Goal: Transaction & Acquisition: Purchase product/service

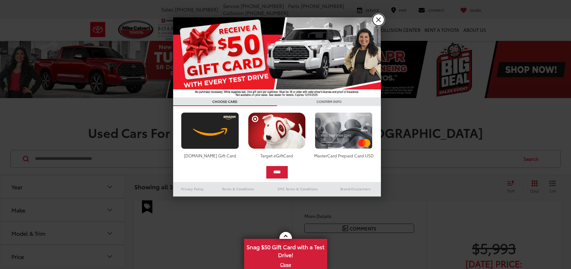
click at [380, 18] on link "X" at bounding box center [379, 20] width 12 height 12
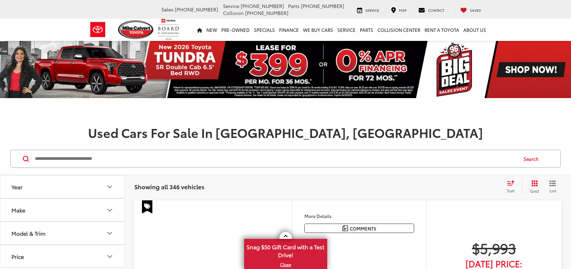
click at [380, 18] on div "Mike Calvert Toyota Sales 281-720-6727 Service 346-577-8734 Parts 281-845-8361 …" at bounding box center [285, 9] width 405 height 19
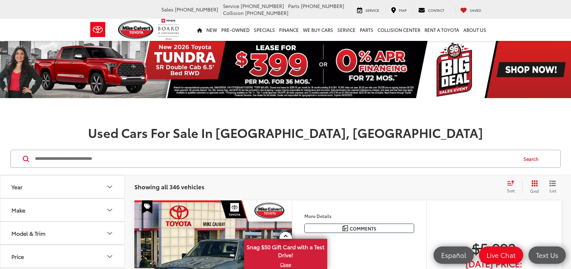
scroll to position [125, 0]
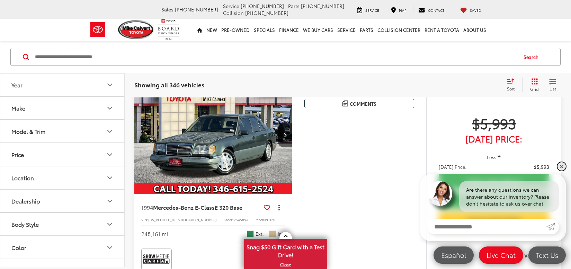
click at [561, 169] on link "✕" at bounding box center [562, 166] width 8 height 8
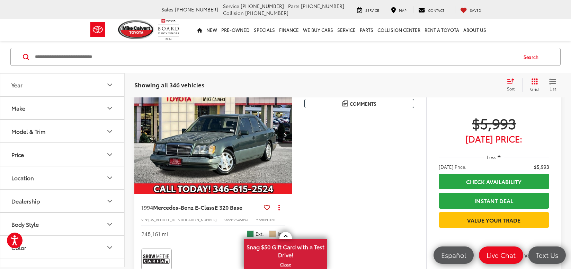
scroll to position [124, 0]
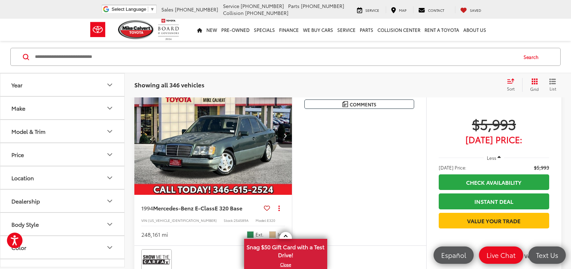
click at [115, 161] on button "Price" at bounding box center [62, 154] width 125 height 23
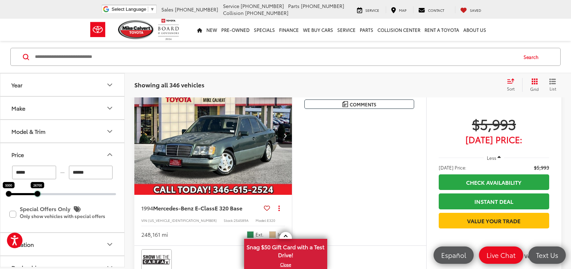
drag, startPoint x: 114, startPoint y: 193, endPoint x: 35, endPoint y: 199, distance: 78.9
click at [35, 199] on div "***** — ****** 5000 26700 Special Offers Only Only show vehicles with special o…" at bounding box center [62, 199] width 124 height 66
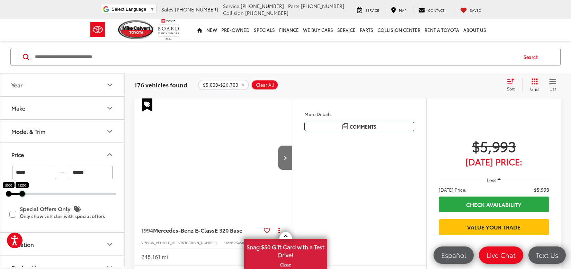
drag, startPoint x: 37, startPoint y: 194, endPoint x: 20, endPoint y: 195, distance: 16.6
click at [20, 195] on div at bounding box center [22, 194] width 6 height 6
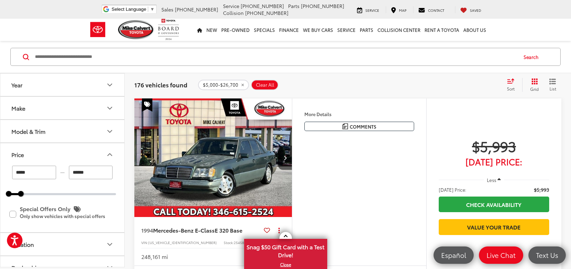
click at [76, 172] on input "******" at bounding box center [91, 173] width 44 height 14
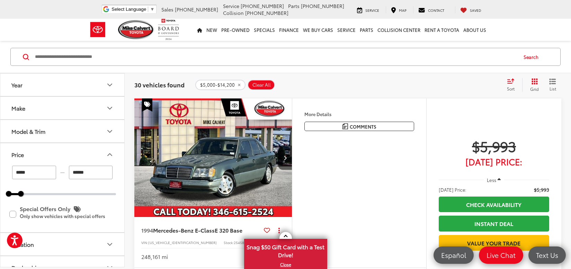
click at [75, 170] on input "******" at bounding box center [91, 173] width 44 height 14
click at [86, 170] on input "******" at bounding box center [91, 173] width 44 height 14
type input "******"
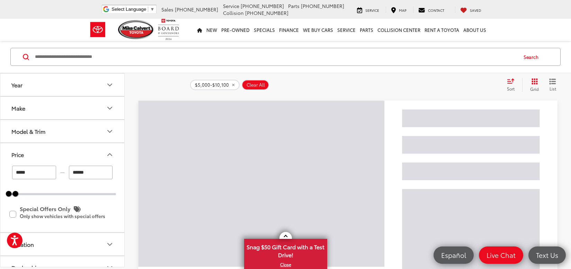
click at [99, 156] on button "Price" at bounding box center [62, 154] width 125 height 23
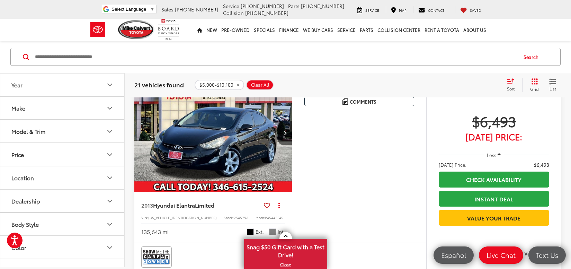
scroll to position [352, 0]
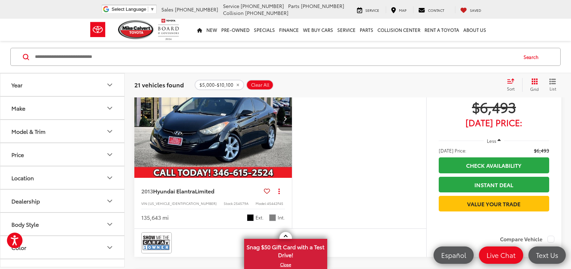
click at [280, 131] on button "Next image" at bounding box center [285, 118] width 14 height 24
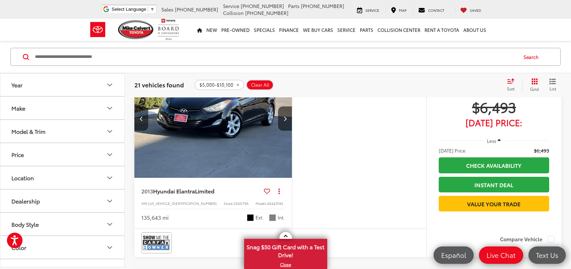
click at [548, 87] on button "List" at bounding box center [552, 85] width 17 height 14
click at [551, 83] on icon "List View" at bounding box center [553, 81] width 6 height 5
click at [537, 83] on icon "Grid View" at bounding box center [535, 81] width 6 height 6
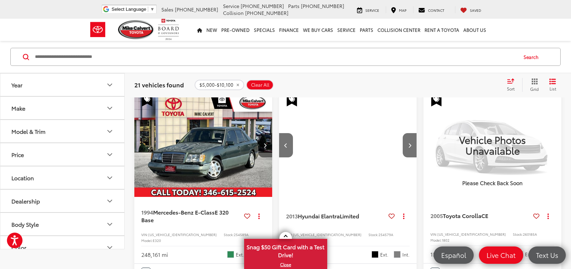
scroll to position [84, 0]
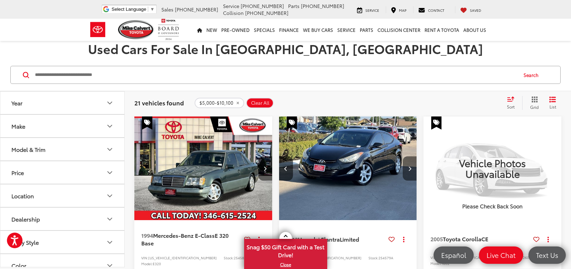
click at [411, 167] on button "Next image" at bounding box center [410, 168] width 14 height 24
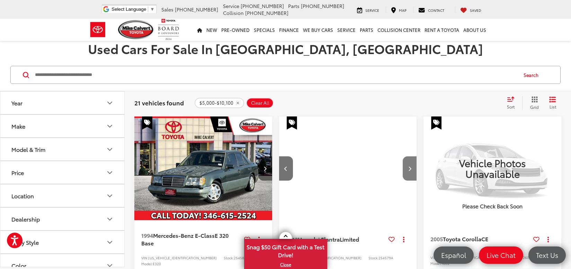
click at [411, 167] on button "Next image" at bounding box center [410, 168] width 14 height 24
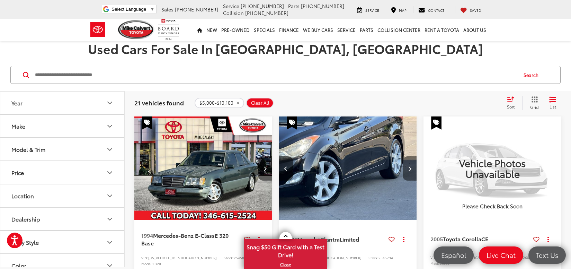
scroll to position [0, 416]
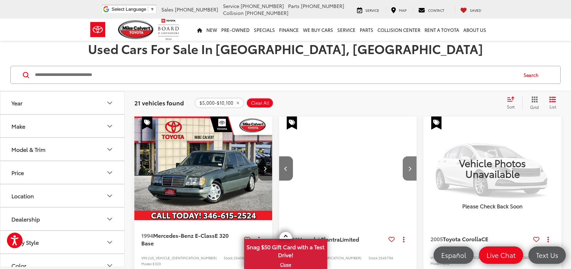
click at [411, 167] on button "Next image" at bounding box center [410, 168] width 14 height 24
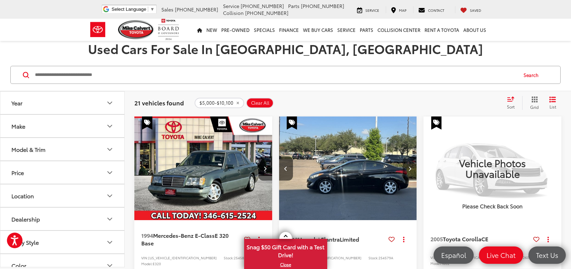
scroll to position [0, 555]
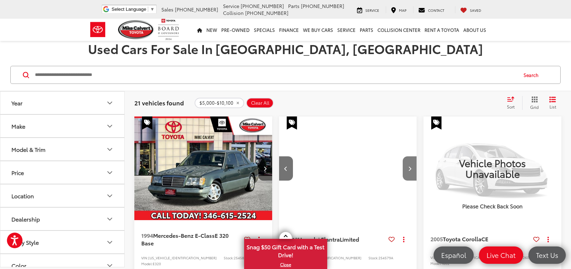
click at [411, 167] on button "Next image" at bounding box center [410, 168] width 14 height 24
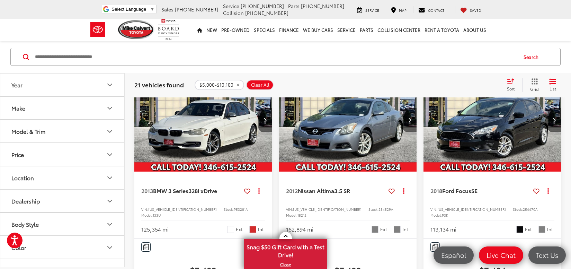
scroll to position [865, 0]
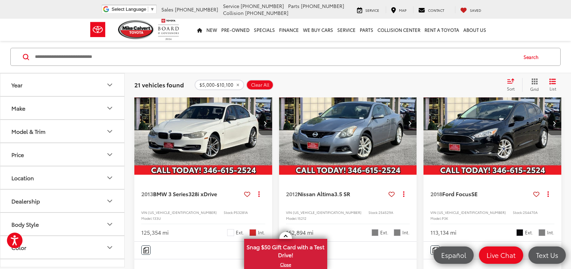
click at [247, 153] on img "2013 BMW 3 Series 328i xDrive 0" at bounding box center [203, 123] width 139 height 104
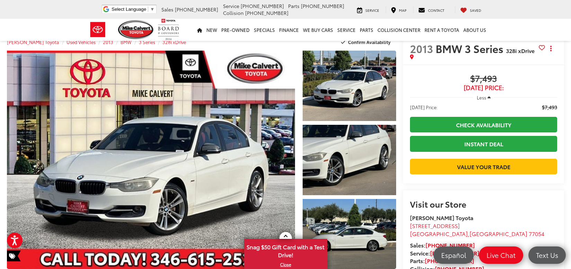
drag, startPoint x: 574, startPoint y: 56, endPoint x: 575, endPoint y: 39, distance: 16.3
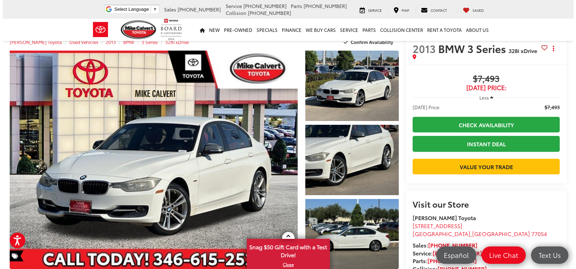
scroll to position [10, 0]
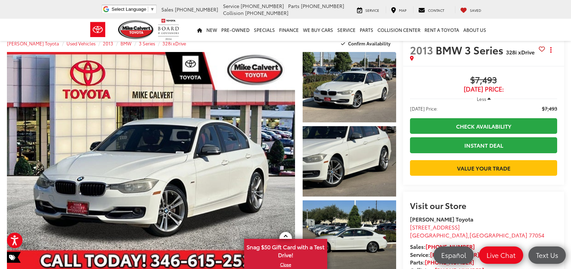
click at [480, 99] on span "Less" at bounding box center [481, 99] width 9 height 6
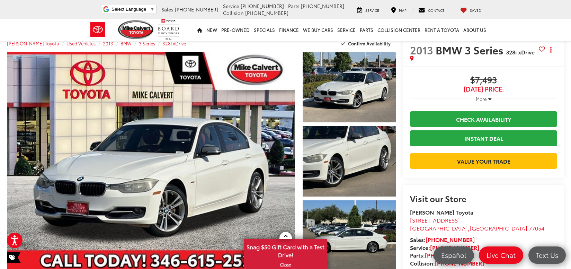
click at [480, 99] on span "More" at bounding box center [481, 99] width 11 height 6
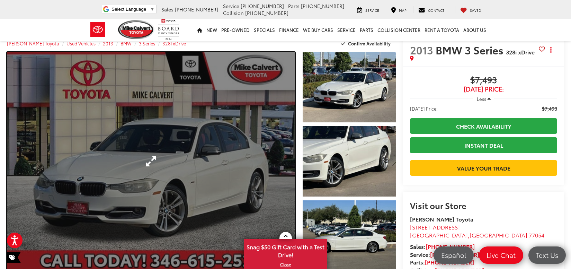
click at [233, 110] on link "Expand Photo 0" at bounding box center [151, 161] width 288 height 218
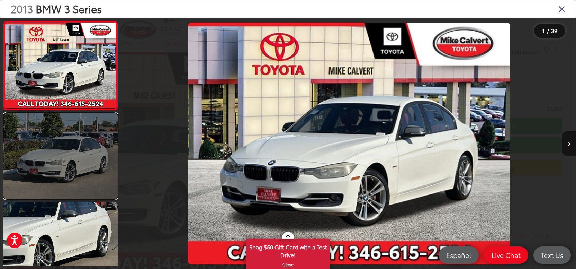
click at [96, 187] on link at bounding box center [60, 156] width 114 height 86
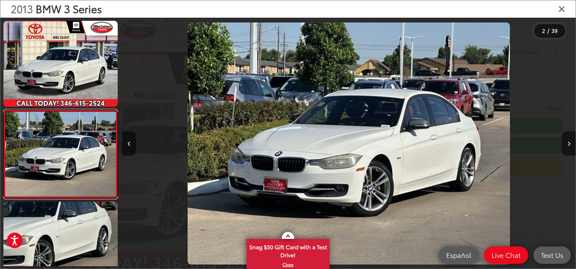
scroll to position [31, 0]
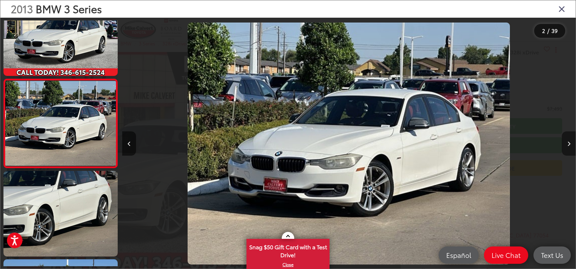
click at [569, 148] on button "Next image" at bounding box center [569, 143] width 14 height 24
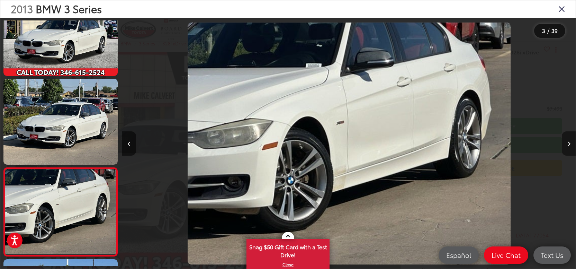
scroll to position [119, 0]
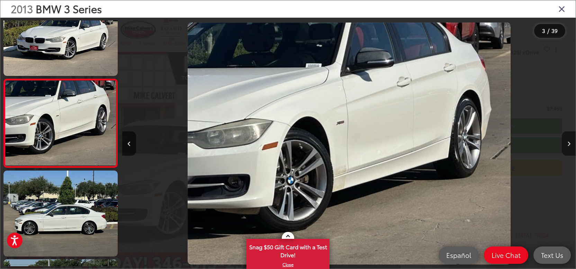
click at [569, 148] on button "Next image" at bounding box center [569, 143] width 14 height 24
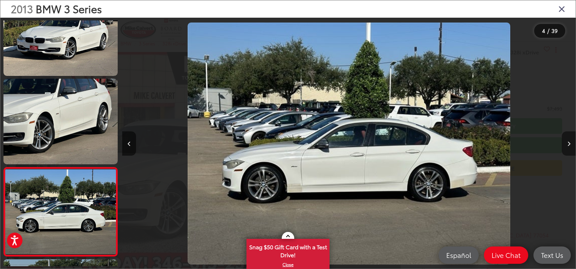
scroll to position [208, 0]
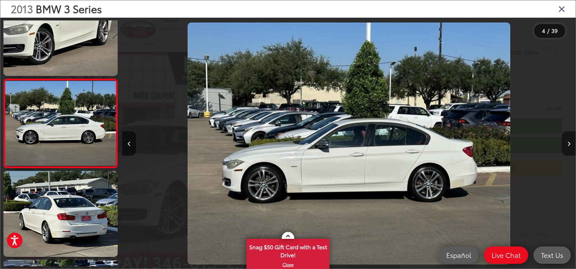
click at [569, 148] on button "Next image" at bounding box center [569, 143] width 14 height 24
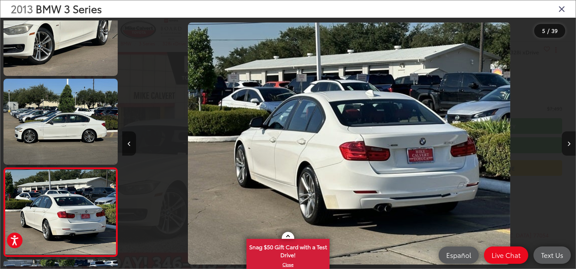
scroll to position [296, 0]
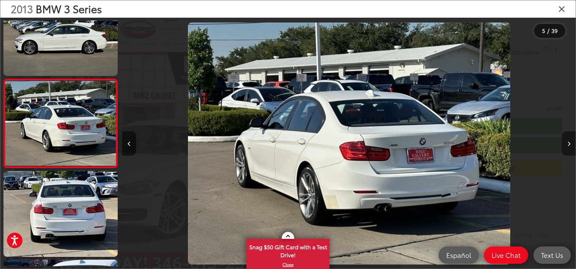
click at [569, 148] on button "Next image" at bounding box center [569, 143] width 14 height 24
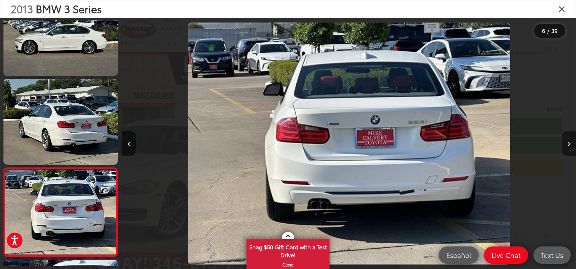
scroll to position [385, 0]
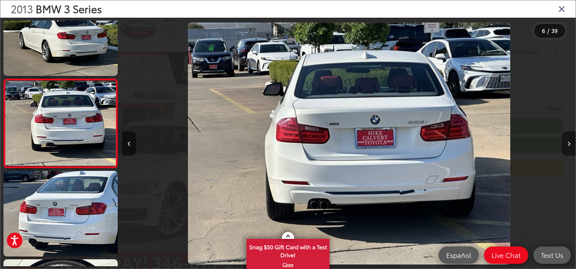
click at [569, 148] on button "Next image" at bounding box center [569, 143] width 14 height 24
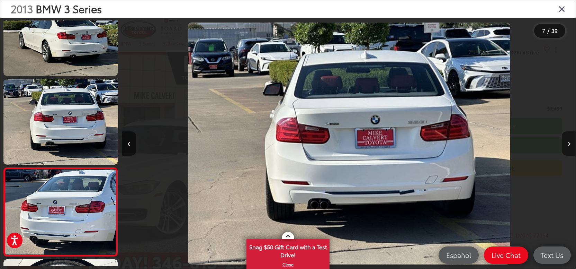
scroll to position [474, 0]
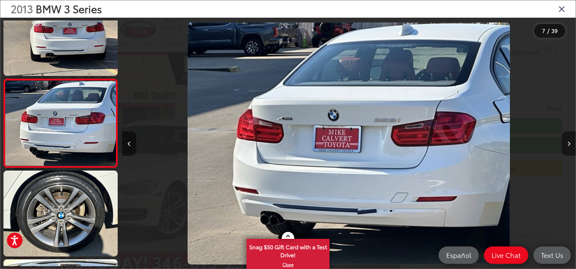
click at [569, 148] on button "Next image" at bounding box center [569, 143] width 14 height 24
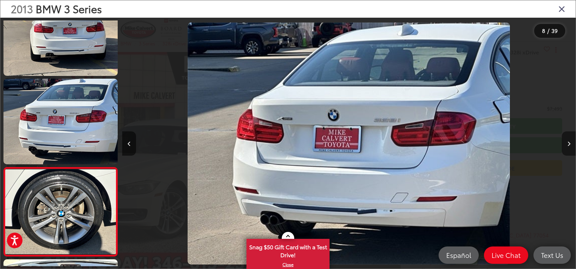
scroll to position [562, 0]
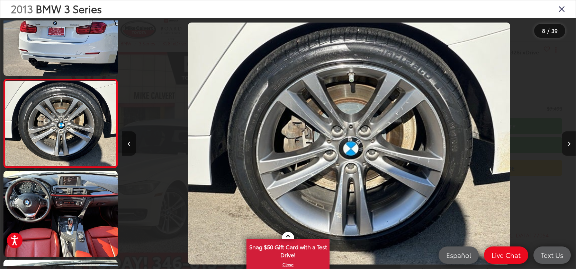
click at [569, 148] on button "Next image" at bounding box center [569, 143] width 14 height 24
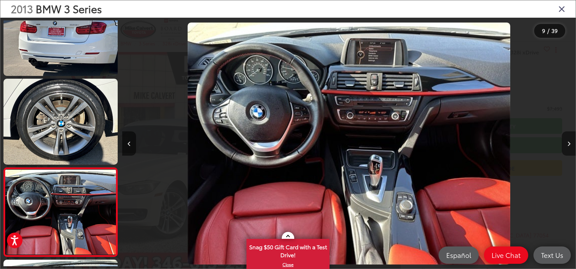
scroll to position [651, 0]
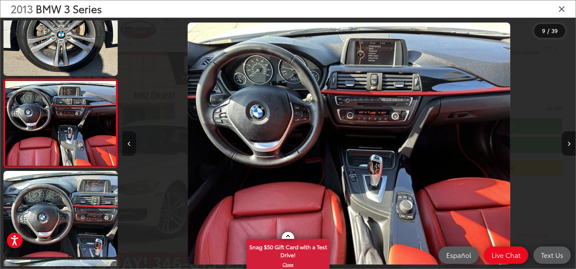
click at [131, 145] on button "Previous image" at bounding box center [129, 143] width 14 height 24
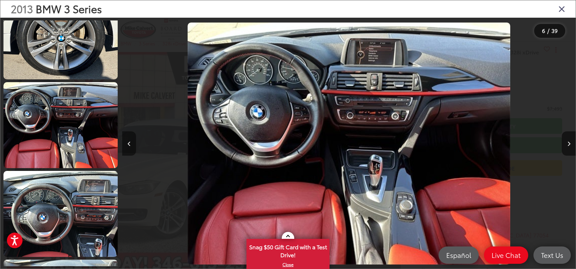
click at [131, 145] on button "Previous image" at bounding box center [129, 143] width 14 height 24
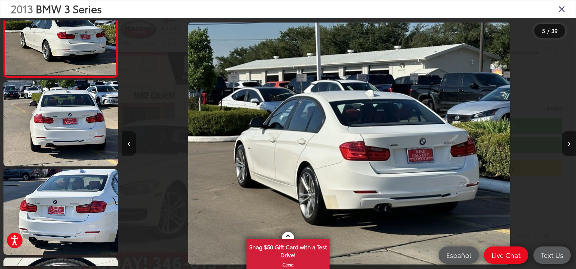
scroll to position [296, 0]
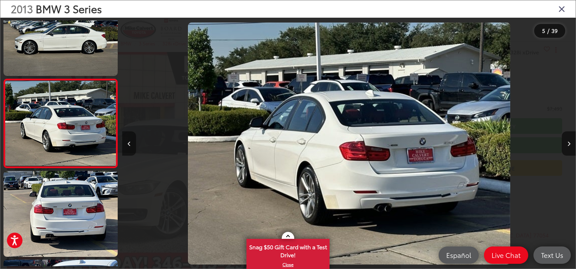
click at [131, 145] on button "Previous image" at bounding box center [129, 143] width 14 height 24
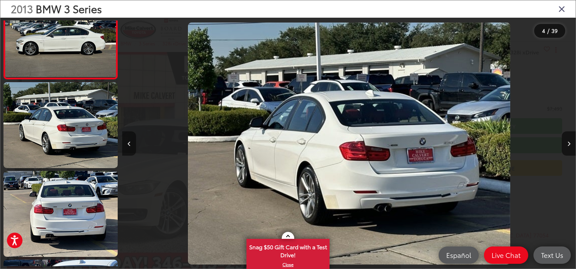
scroll to position [208, 0]
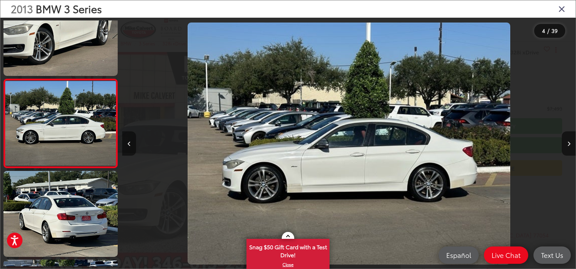
click at [131, 145] on button "Previous image" at bounding box center [129, 143] width 14 height 24
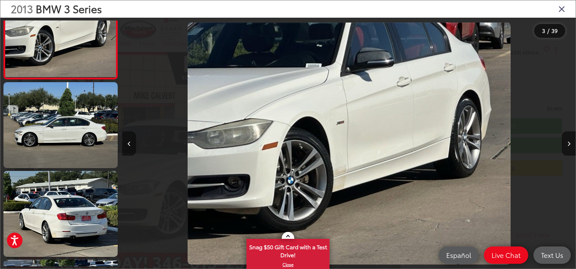
scroll to position [119, 0]
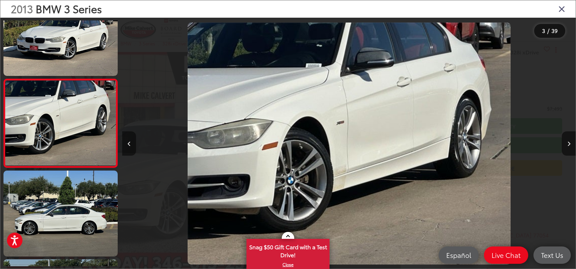
click at [131, 145] on button "Previous image" at bounding box center [129, 143] width 14 height 24
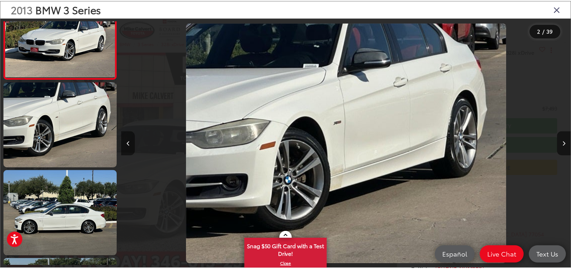
scroll to position [31, 0]
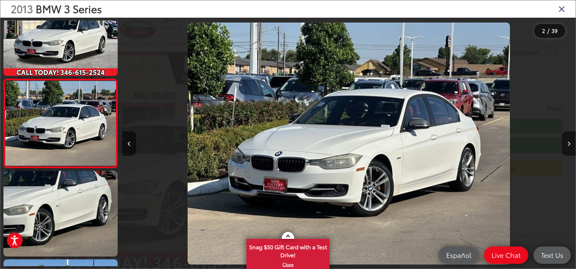
click at [561, 12] on icon "Close gallery" at bounding box center [562, 8] width 7 height 9
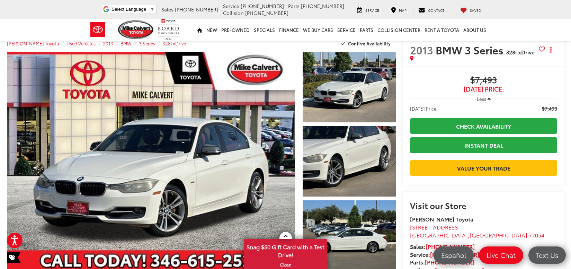
scroll to position [0, 0]
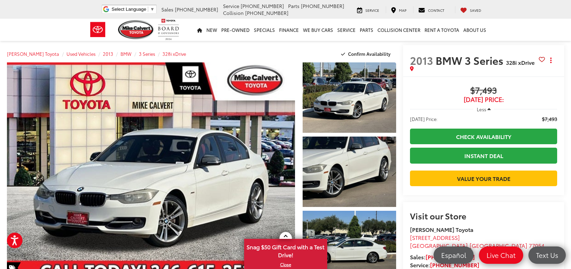
click at [539, 60] on icon at bounding box center [542, 59] width 6 height 0
